Goal: Transaction & Acquisition: Purchase product/service

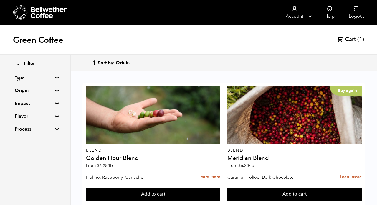
scroll to position [988, 0]
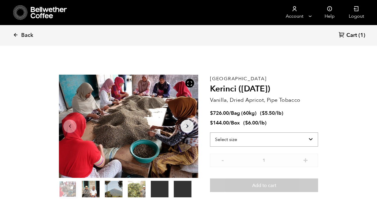
scroll to position [257, 252]
select select "box"
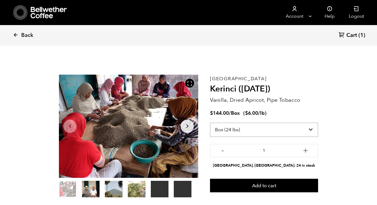
scroll to position [0, 0]
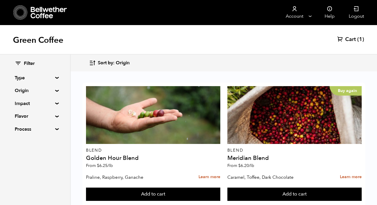
scroll to position [300, 0]
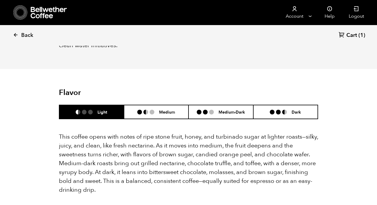
scroll to position [361, 0]
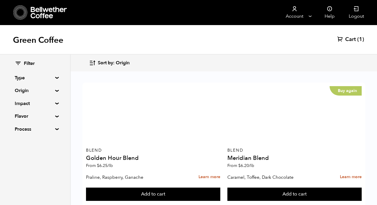
scroll to position [410, 0]
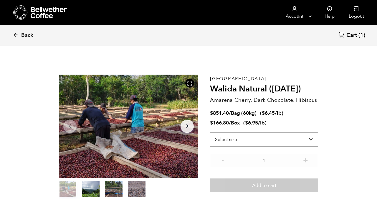
click at [278, 140] on select "Select size Bag (60kg) (132 lbs) Box (24 lbs)" at bounding box center [264, 139] width 108 height 14
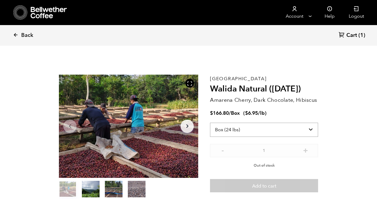
select select "bag-3"
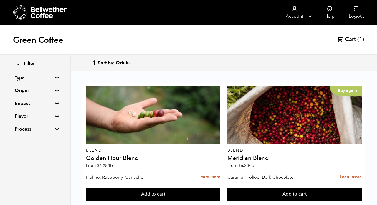
scroll to position [294, 0]
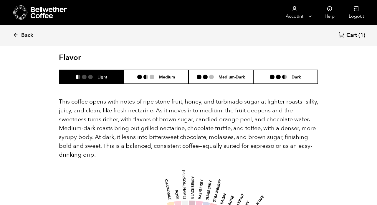
scroll to position [397, 0]
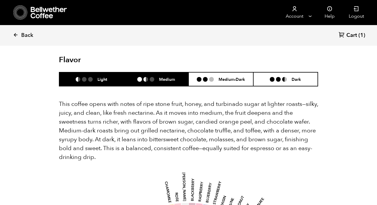
click at [178, 72] on li "Medium" at bounding box center [156, 79] width 65 height 14
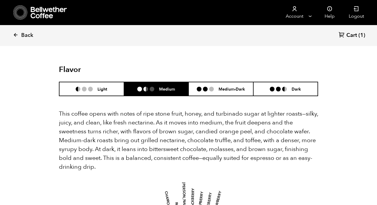
scroll to position [390, 0]
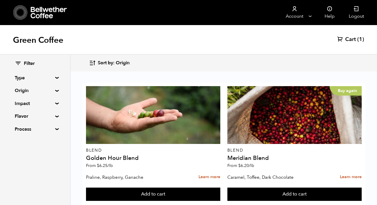
scroll to position [747, 0]
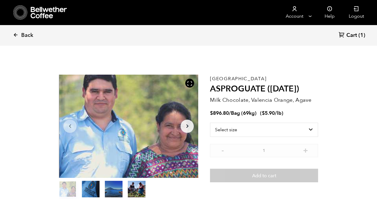
scroll to position [257, 252]
select select "bag-2"
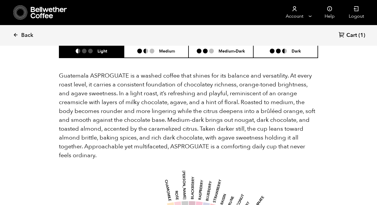
scroll to position [403, 0]
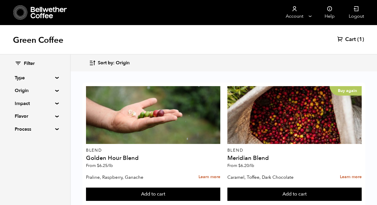
scroll to position [988, 0]
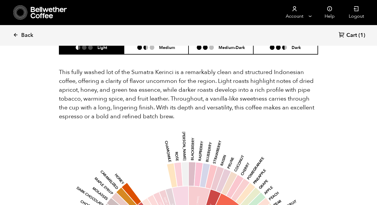
scroll to position [556, 0]
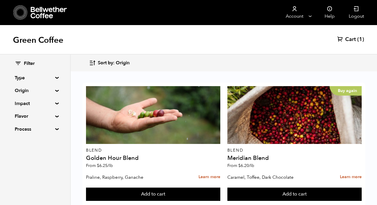
scroll to position [988, 0]
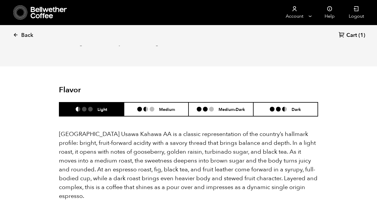
scroll to position [369, 0]
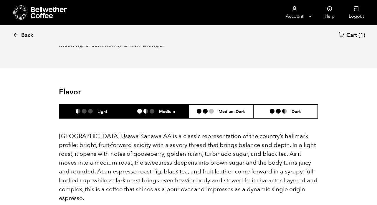
click at [179, 104] on li "Medium" at bounding box center [156, 111] width 65 height 14
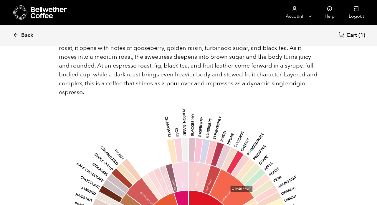
scroll to position [474, 0]
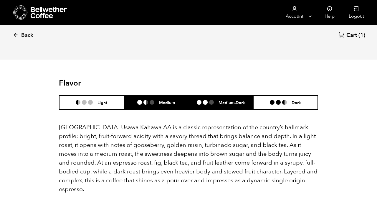
click at [225, 100] on h6 "Medium-Dark" at bounding box center [232, 102] width 27 height 5
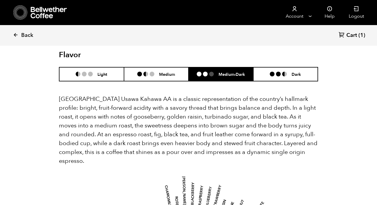
scroll to position [387, 0]
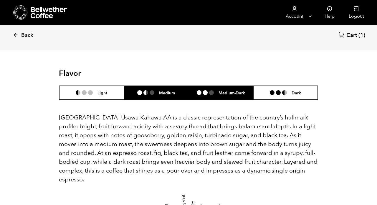
click at [170, 90] on h6 "Medium" at bounding box center [167, 92] width 16 height 5
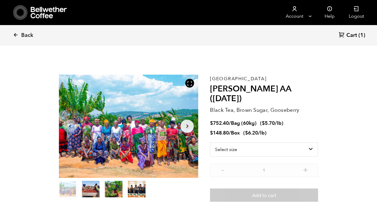
scroll to position [0, 0]
select select "box"
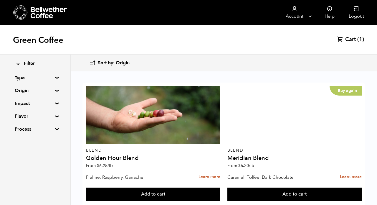
scroll to position [252, 0]
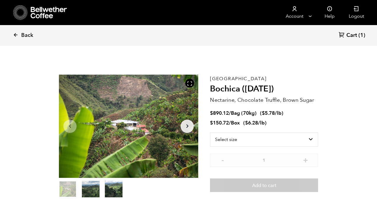
scroll to position [257, 252]
select select "box"
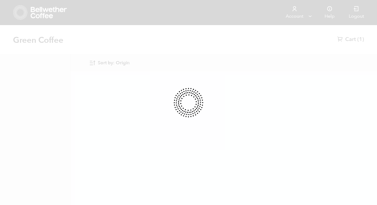
scroll to position [252, 0]
